Goal: Find contact information: Find contact information

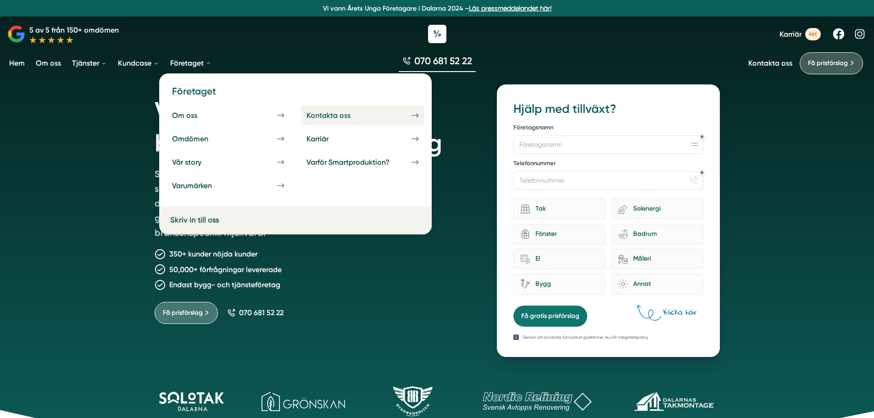
click at [329, 118] on div "Kontakta oss" at bounding box center [340, 115] width 66 height 9
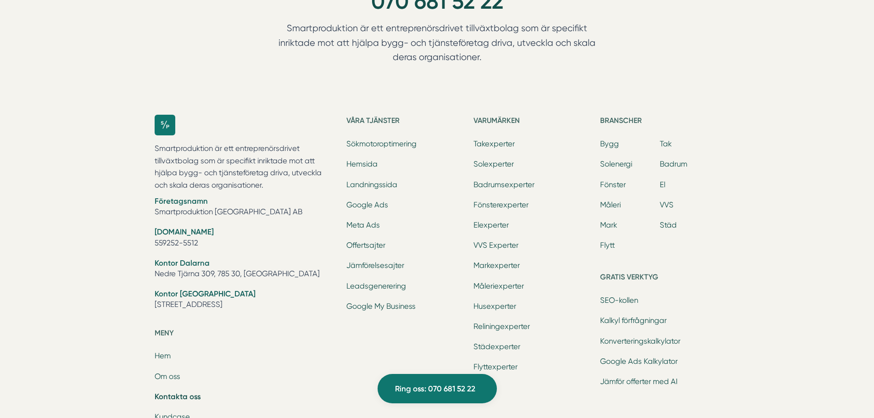
scroll to position [1120, 0]
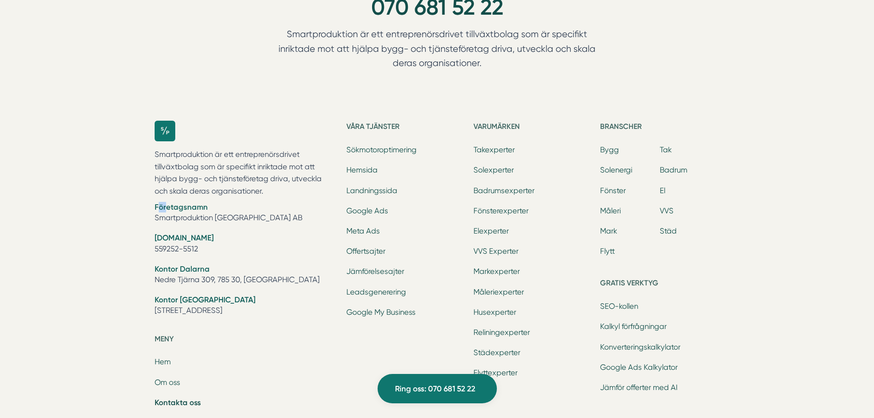
drag, startPoint x: 137, startPoint y: 202, endPoint x: 146, endPoint y: 176, distance: 27.5
click at [161, 196] on div "Ring oss 070 681 52 22 Smartproduktion är ett entreprenörsdrivet tillväxtbolag …" at bounding box center [437, 284] width 874 height 628
click at [139, 155] on div "Ring oss 070 681 52 22 Smartproduktion är ett entreprenörsdrivet tillväxtbolag …" at bounding box center [437, 284] width 874 height 628
click at [185, 165] on p "Smartproduktion är ett entreprenörsdrivet tillväxtbolag som är specifikt inrikt…" at bounding box center [245, 173] width 181 height 49
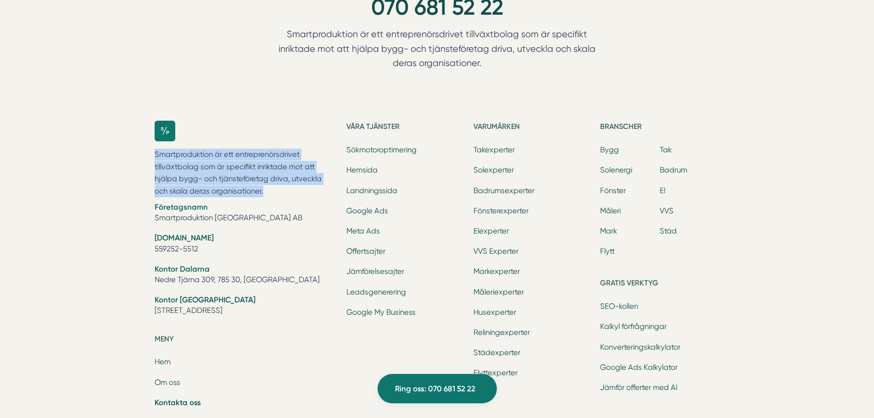
click at [186, 165] on p "Smartproduktion är ett entreprenörsdrivet tillväxtbolag som är specifikt inrikt…" at bounding box center [245, 173] width 181 height 49
click at [133, 183] on div "Ring oss 070 681 52 22 Smartproduktion är ett entreprenörsdrivet tillväxtbolag …" at bounding box center [437, 284] width 874 height 628
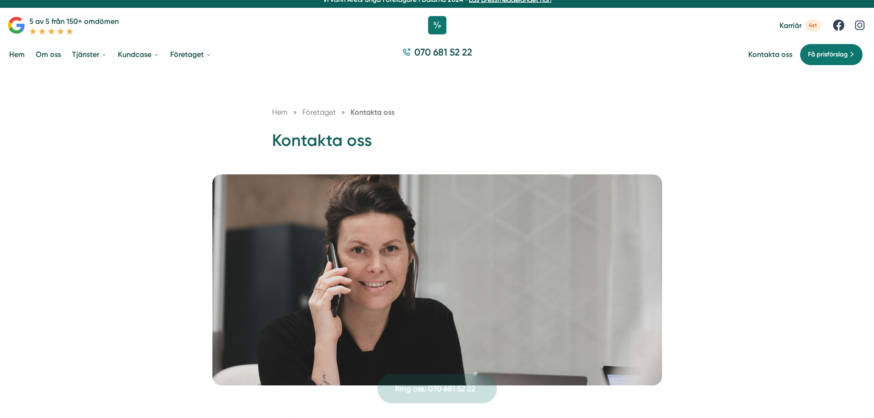
scroll to position [0, 0]
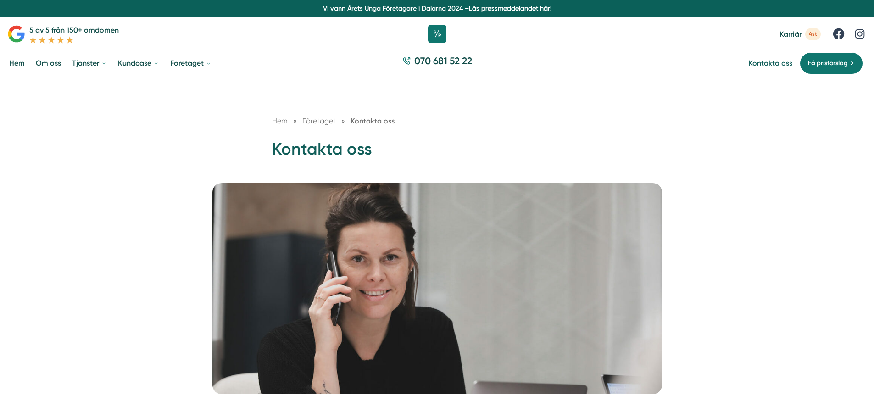
click at [764, 63] on link "Kontakta oss" at bounding box center [771, 63] width 44 height 9
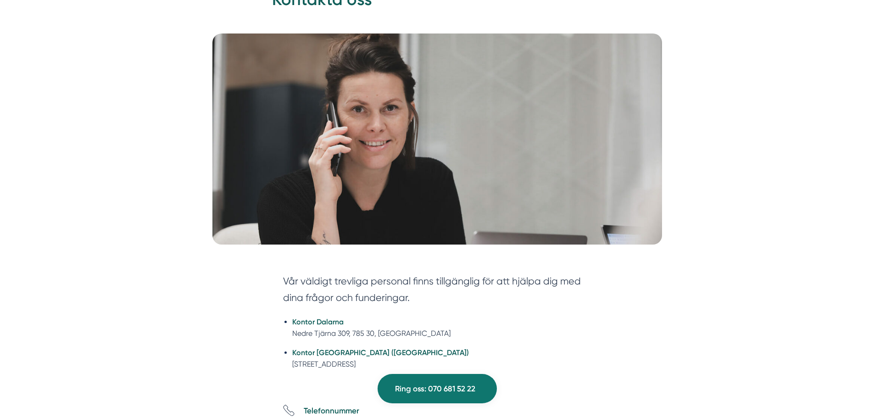
scroll to position [110, 0]
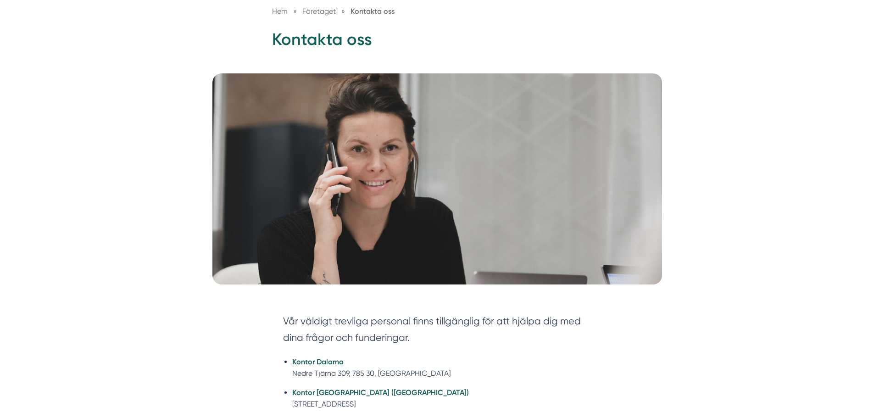
click at [346, 39] on h1 "Kontakta oss" at bounding box center [437, 43] width 331 height 30
click at [392, 67] on div "Hem » Företaget » Kontakta oss Kontakta oss" at bounding box center [437, 21] width 874 height 105
click at [359, 43] on h1 "Kontakta oss" at bounding box center [437, 43] width 331 height 30
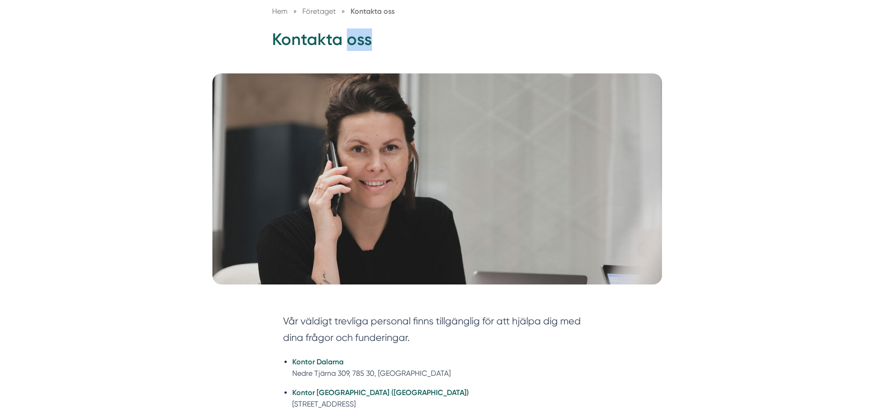
click at [359, 43] on h1 "Kontakta oss" at bounding box center [437, 43] width 331 height 30
click at [404, 75] on img at bounding box center [438, 178] width 450 height 211
click at [350, 76] on img at bounding box center [438, 178] width 450 height 211
click at [337, 44] on h1 "Kontakta oss" at bounding box center [437, 43] width 331 height 30
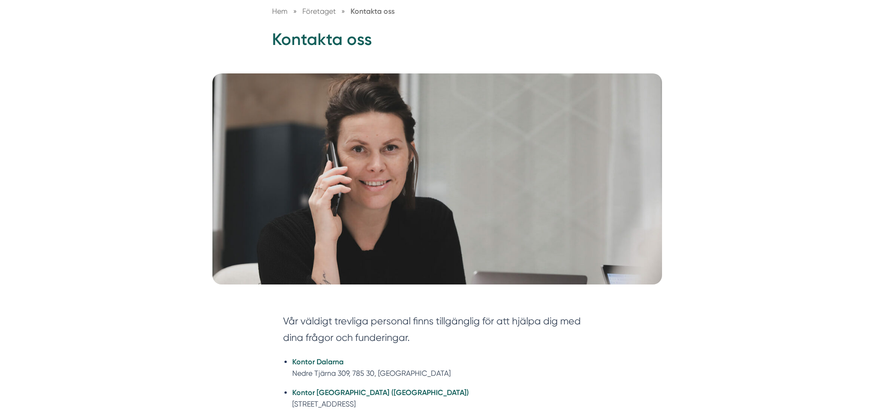
click at [363, 43] on h1 "Kontakta oss" at bounding box center [437, 43] width 331 height 30
click at [396, 50] on h1 "Kontakta oss" at bounding box center [437, 43] width 331 height 30
click at [365, 45] on h1 "Kontakta oss" at bounding box center [437, 43] width 331 height 30
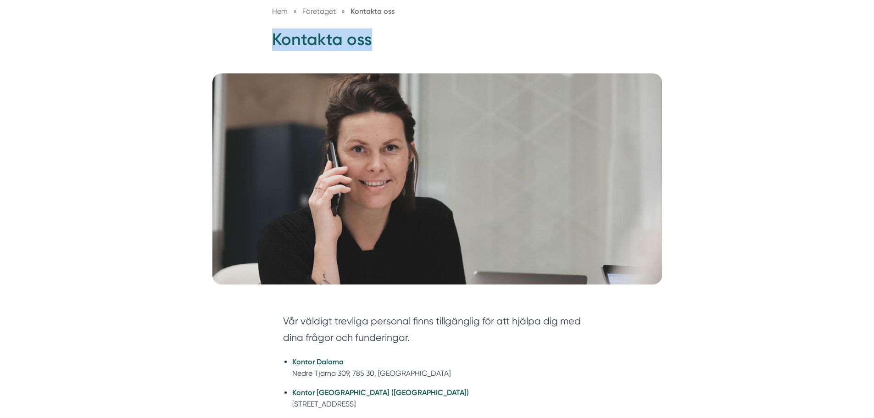
click at [358, 41] on h1 "Kontakta oss" at bounding box center [437, 43] width 331 height 30
click at [341, 40] on h1 "Kontakta oss" at bounding box center [437, 43] width 331 height 30
click at [349, 41] on h1 "Kontakta oss" at bounding box center [437, 43] width 331 height 30
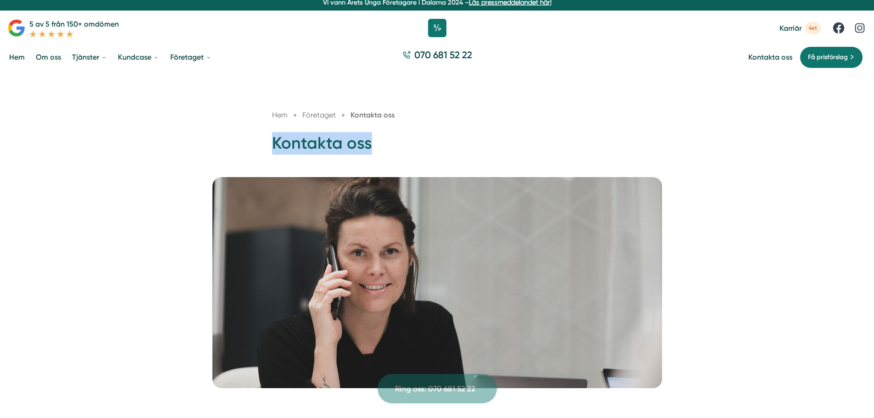
scroll to position [0, 0]
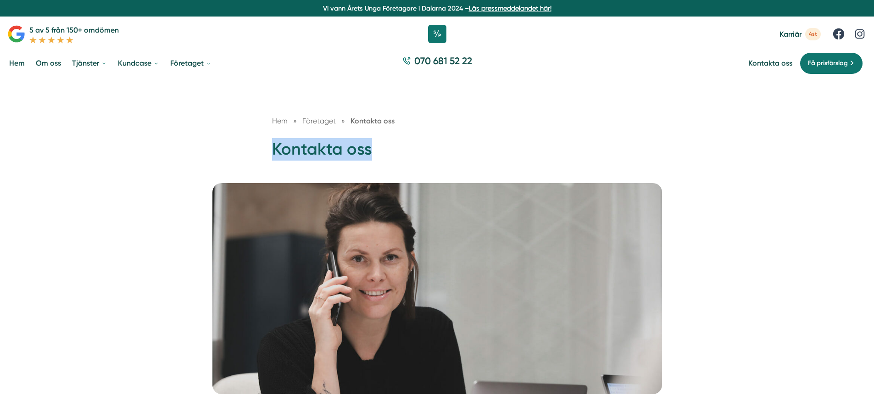
click at [391, 152] on h1 "Kontakta oss" at bounding box center [437, 153] width 331 height 30
click at [356, 153] on h1 "Kontakta oss" at bounding box center [437, 153] width 331 height 30
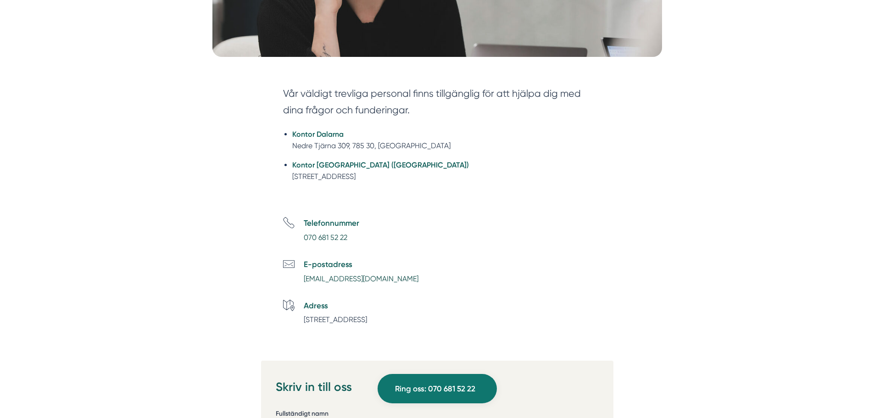
scroll to position [321, 0]
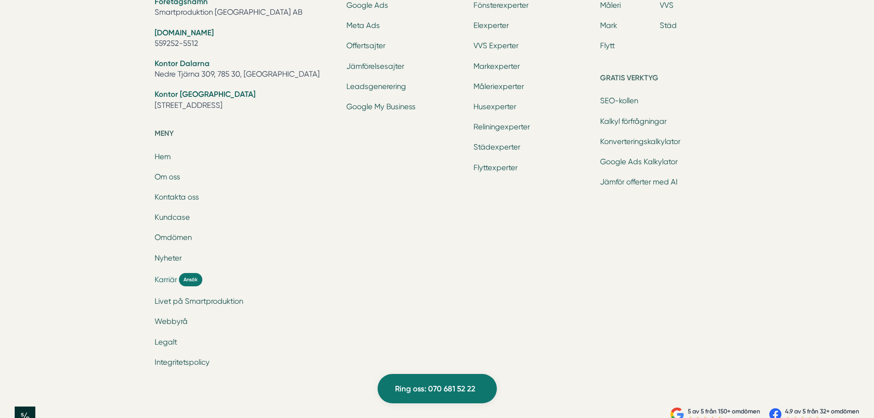
scroll to position [3085, 0]
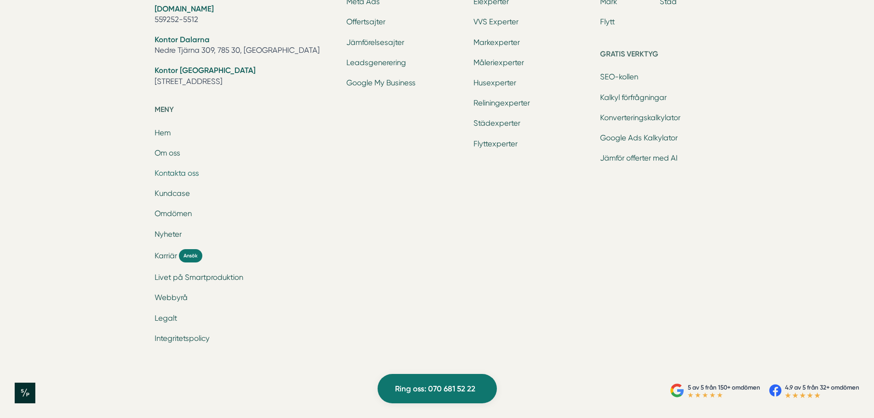
click at [183, 170] on link "Kontakta oss" at bounding box center [177, 173] width 45 height 9
